Goal: Information Seeking & Learning: Check status

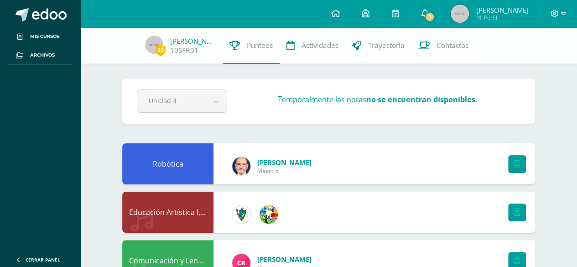
click at [423, 14] on link "1" at bounding box center [424, 13] width 29 height 27
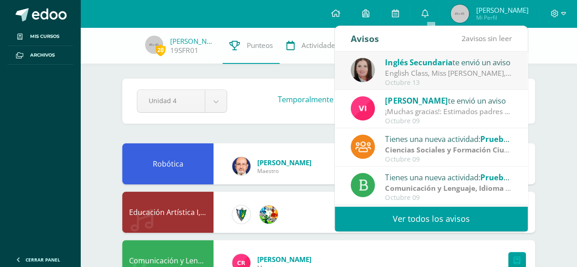
click at [401, 70] on div "English Class, Miss Karen Mejía, Level 1 and 4, Unit 4, Score zone: Estimados e…" at bounding box center [448, 73] width 127 height 10
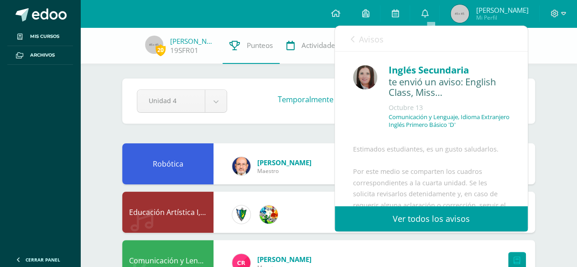
click at [349, 42] on div "Avisos 1 avisos sin leer Avisos" at bounding box center [431, 39] width 193 height 26
click at [362, 42] on span "Avisos" at bounding box center [371, 39] width 25 height 11
